Goal: Task Accomplishment & Management: Use online tool/utility

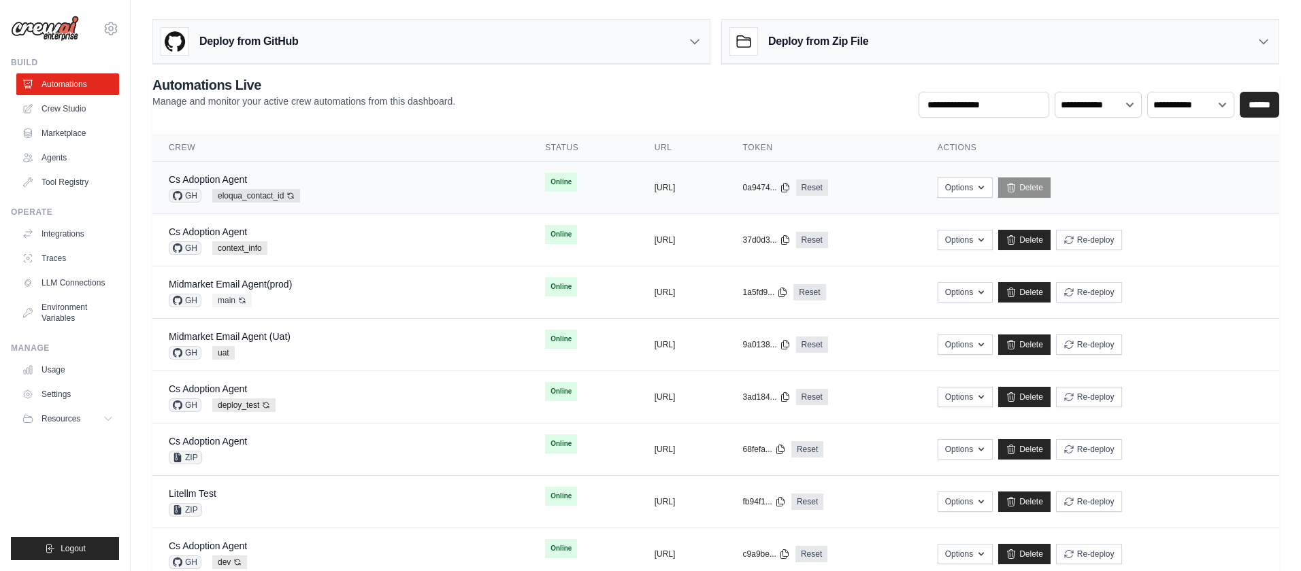
click at [442, 188] on div "Cs Adoption Agent GH eloqua_contact_id Auto-deploy enabled" at bounding box center [341, 188] width 344 height 30
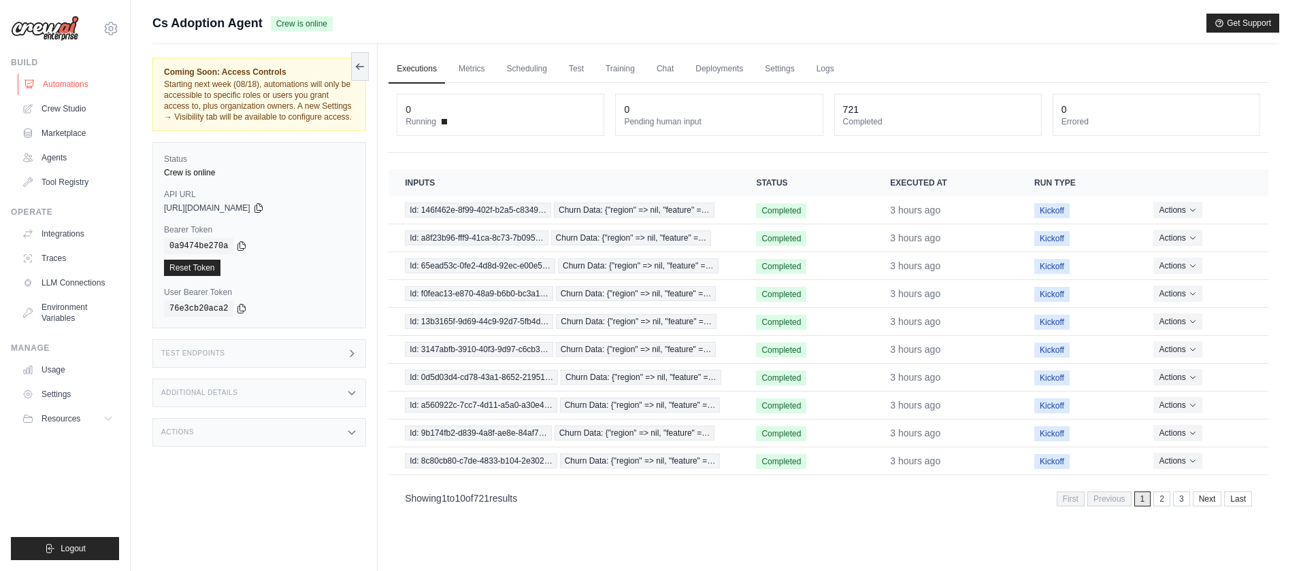
click at [74, 82] on link "Automations" at bounding box center [69, 84] width 103 height 22
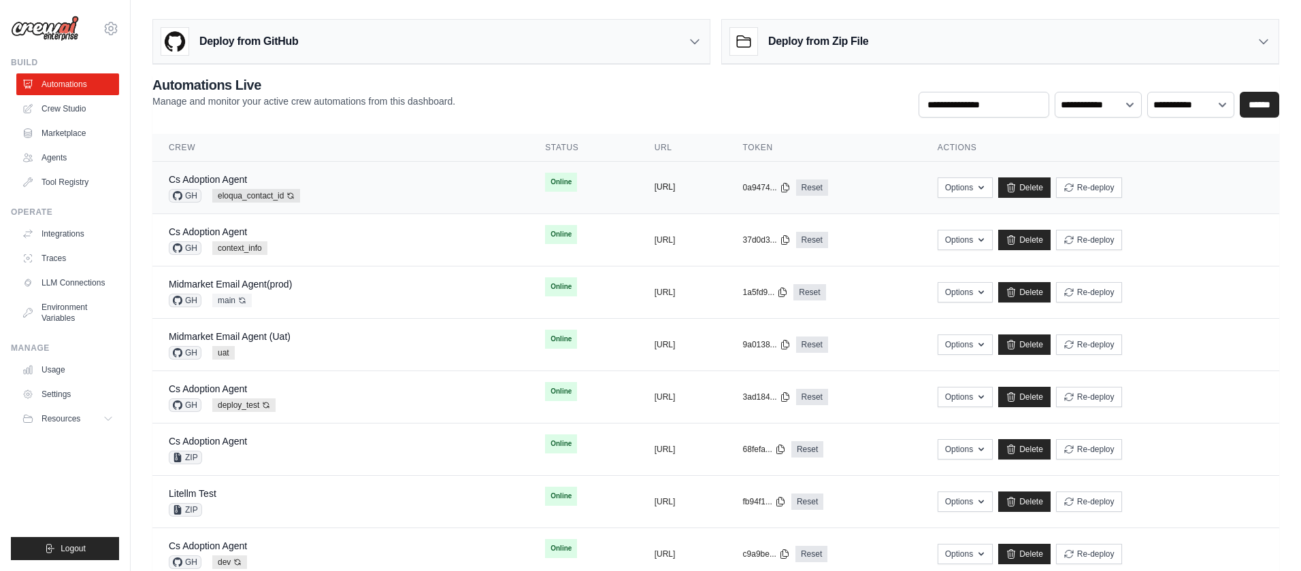
click at [654, 184] on button "https://cs-adoption-agent-2f0457df-" at bounding box center [664, 187] width 21 height 11
click at [654, 186] on div "copied" at bounding box center [668, 182] width 29 height 16
